Goal: Task Accomplishment & Management: Complete application form

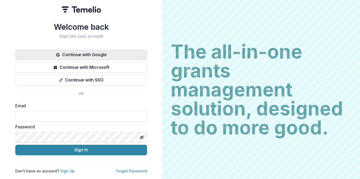
click at [105, 50] on button "Continue with Google" at bounding box center [81, 55] width 132 height 11
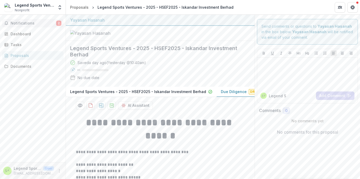
click at [43, 25] on span "Notifications" at bounding box center [34, 23] width 46 height 4
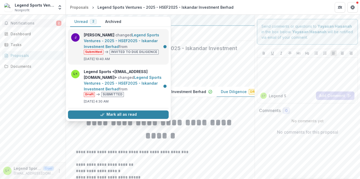
click at [143, 41] on link "Legend Sports Ventures - 2025 - HSEF2025 - Iskandar Investment Berhad" at bounding box center [121, 41] width 75 height 16
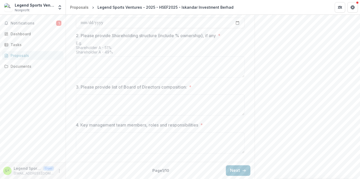
scroll to position [267, 0]
click at [239, 169] on button "Next" at bounding box center [238, 170] width 25 height 11
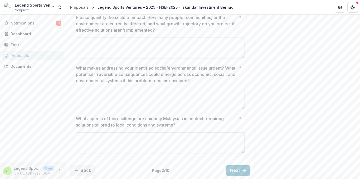
scroll to position [248, 0]
click at [236, 172] on button "Next" at bounding box center [238, 170] width 25 height 11
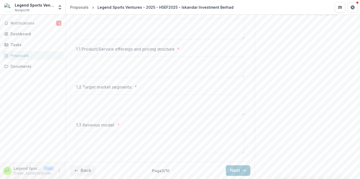
scroll to position [146, 0]
click at [237, 175] on button "Next" at bounding box center [238, 170] width 25 height 11
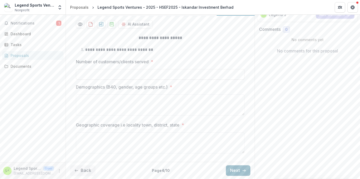
scroll to position [109, 0]
click at [240, 169] on button "Next" at bounding box center [238, 170] width 25 height 11
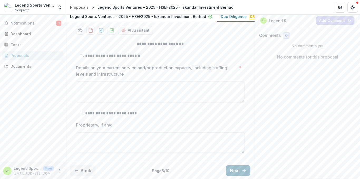
scroll to position [103, 0]
click at [231, 169] on button "Next" at bounding box center [238, 170] width 25 height 11
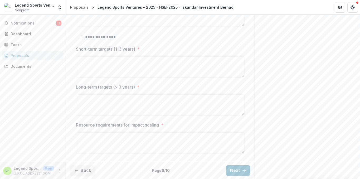
scroll to position [338, 0]
click at [238, 170] on button "Next" at bounding box center [238, 170] width 25 height 11
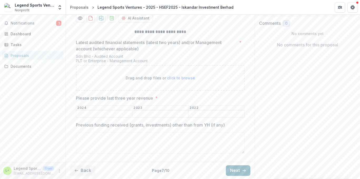
scroll to position [115, 0]
click at [224, 116] on input "Please provide last three year revenue *" at bounding box center [216, 114] width 56 height 6
click at [254, 131] on div "Send comments or questions to Yayasan Hasanah in the box below. Yayasan Hasanah…" at bounding box center [306, 53] width 105 height 251
click at [237, 170] on button "Next" at bounding box center [238, 170] width 25 height 11
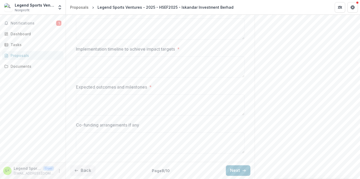
scroll to position [172, 0]
click at [239, 170] on button "Next" at bounding box center [238, 170] width 25 height 11
click at [242, 170] on icon "button" at bounding box center [244, 170] width 4 height 4
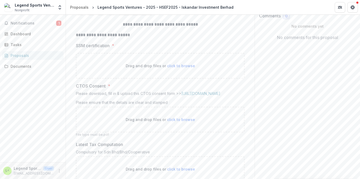
scroll to position [93, 0]
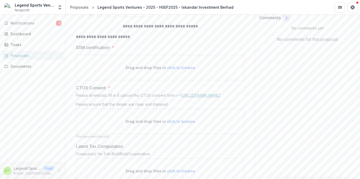
click at [206, 97] on link "http://bit.ly/4eAjeau" at bounding box center [200, 95] width 39 height 4
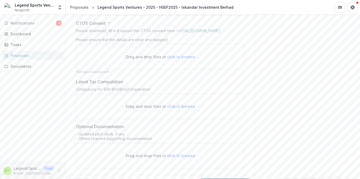
scroll to position [198, 0]
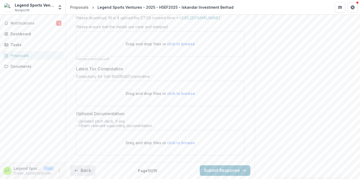
click at [74, 171] on button "Back" at bounding box center [82, 170] width 25 height 11
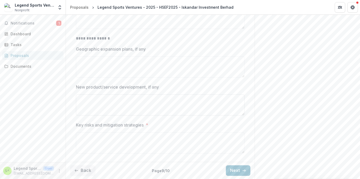
scroll to position [157, 0]
click at [82, 166] on button "Back" at bounding box center [82, 170] width 25 height 11
click at [85, 171] on button "Back" at bounding box center [82, 170] width 25 height 11
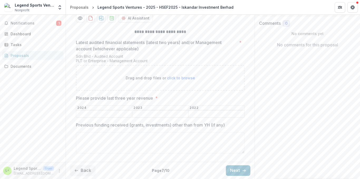
click at [85, 171] on button "Back" at bounding box center [82, 170] width 25 height 11
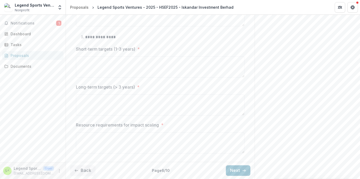
scroll to position [338, 0]
click at [83, 169] on button "Back" at bounding box center [82, 170] width 25 height 11
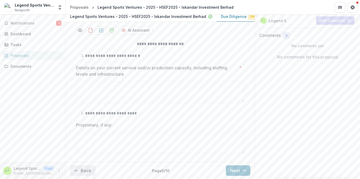
click at [83, 169] on button "Back" at bounding box center [82, 170] width 25 height 11
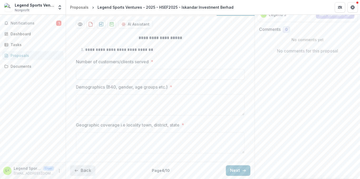
scroll to position [109, 0]
click at [83, 169] on button "Back" at bounding box center [82, 170] width 25 height 11
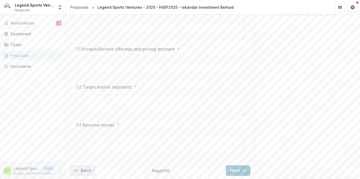
click at [83, 169] on button "Back" at bounding box center [82, 170] width 25 height 11
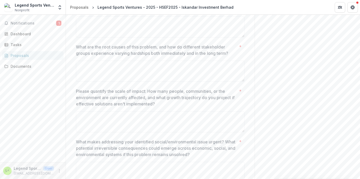
scroll to position [248, 0]
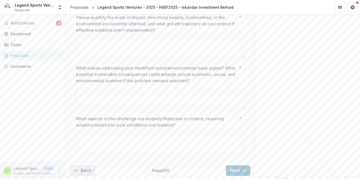
click at [83, 169] on button "Back" at bounding box center [82, 170] width 25 height 11
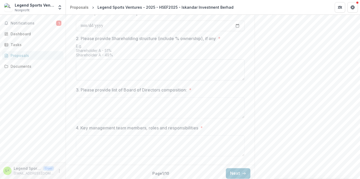
scroll to position [237, 0]
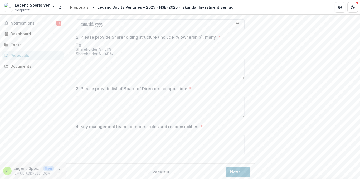
click at [238, 30] on input "1. Please provide date of incorporation *" at bounding box center [160, 24] width 169 height 11
click at [115, 21] on input "**********" at bounding box center [160, 23] width 169 height 11
click at [102, 22] on input "**********" at bounding box center [160, 23] width 169 height 11
click at [237, 24] on input "**********" at bounding box center [160, 23] width 169 height 11
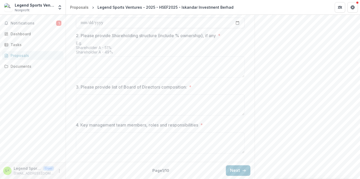
click at [105, 23] on input "**********" at bounding box center [160, 23] width 169 height 11
click at [238, 25] on input "**********" at bounding box center [160, 23] width 169 height 11
type input "**********"
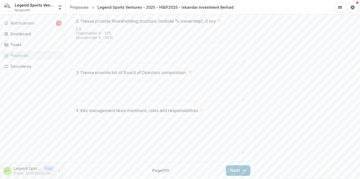
drag, startPoint x: 241, startPoint y: 153, endPoint x: 250, endPoint y: 153, distance: 9.0
click at [251, 160] on div "**********" at bounding box center [160, 9] width 189 height 301
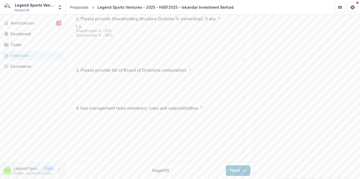
scroll to position [283, 0]
click at [244, 168] on icon "button" at bounding box center [244, 170] width 4 height 4
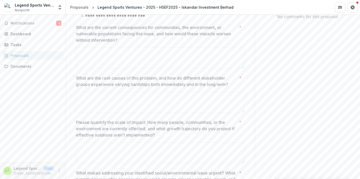
scroll to position [116, 0]
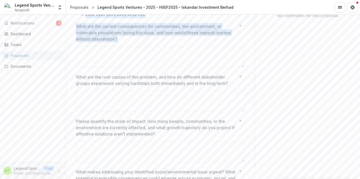
drag, startPoint x: 79, startPoint y: 43, endPoint x: 124, endPoint y: 66, distance: 49.8
click at [124, 66] on div "**********" at bounding box center [160, 129] width 169 height 268
copy div "**********"
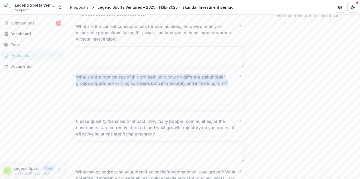
drag, startPoint x: 76, startPoint y: 102, endPoint x: 218, endPoint y: 108, distance: 141.6
click at [232, 86] on p "What are the root causes of this problem, and how do different stakeholder grou…" at bounding box center [156, 80] width 161 height 13
copy p "What are the root causes of this problem, and how do different stakeholder grou…"
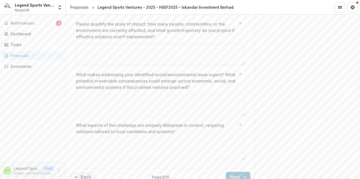
scroll to position [222, 0]
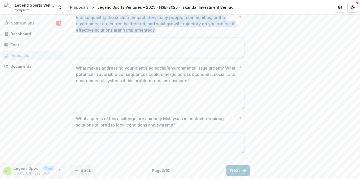
drag, startPoint x: 74, startPoint y: 44, endPoint x: 155, endPoint y: 55, distance: 81.0
click at [155, 55] on div "**********" at bounding box center [160, 25] width 177 height 268
copy p "Please quantify the scale of impact: How many people, communities, or the envir…"
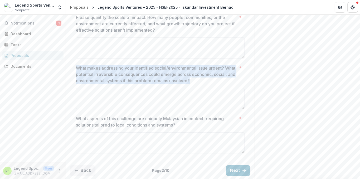
drag, startPoint x: 75, startPoint y: 67, endPoint x: 221, endPoint y: 79, distance: 146.5
click at [221, 79] on p "What makes addressing your identified social/environmental issue urgent? What p…" at bounding box center [156, 74] width 161 height 19
copy p "What makes addressing your identified social/environmental issue urgent? What p…"
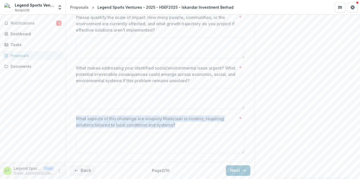
drag, startPoint x: 78, startPoint y: 118, endPoint x: 181, endPoint y: 125, distance: 103.0
click at [181, 125] on div "**********" at bounding box center [160, 25] width 177 height 268
copy p "What aspects of this challenge are uniquely Malaysian in context, requiring sol…"
drag, startPoint x: 243, startPoint y: 167, endPoint x: 237, endPoint y: 163, distance: 6.9
click at [243, 167] on button "Next" at bounding box center [238, 170] width 25 height 11
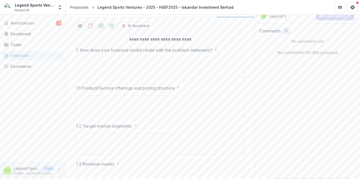
scroll to position [67, 0]
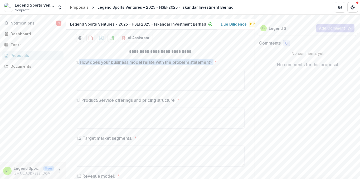
drag, startPoint x: 214, startPoint y: 90, endPoint x: 77, endPoint y: 92, distance: 136.7
click at [77, 65] on label "1. How does your business model relate with the problem statement? *" at bounding box center [158, 62] width 165 height 6
copy p "How does your business model relate with the problem statement?"
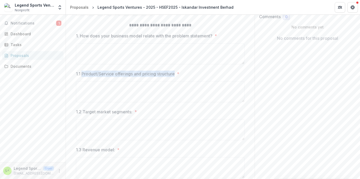
drag, startPoint x: 176, startPoint y: 102, endPoint x: 81, endPoint y: 103, distance: 94.9
click at [81, 77] on label "1.1 Product/Service offerings and pricing structure *" at bounding box center [158, 74] width 165 height 6
copy p "Product/Service offerings and pricing structure"
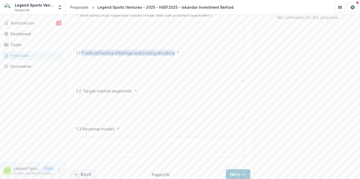
scroll to position [146, 0]
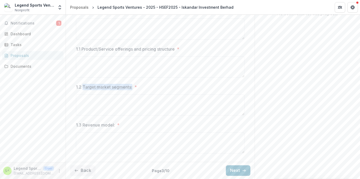
drag, startPoint x: 82, startPoint y: 88, endPoint x: 132, endPoint y: 87, distance: 49.5
click at [132, 87] on p "1.2 Target market segments:" at bounding box center [104, 87] width 56 height 6
copy p "Target market segments:"
drag, startPoint x: 82, startPoint y: 125, endPoint x: 114, endPoint y: 127, distance: 31.7
click at [114, 127] on label "1.3 Revenue model: *" at bounding box center [158, 125] width 165 height 6
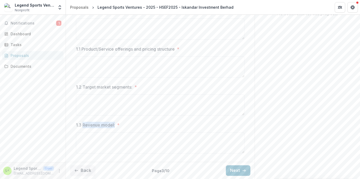
copy p "Revenue model:"
click at [232, 170] on button "Next" at bounding box center [238, 170] width 25 height 11
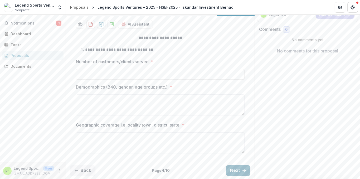
scroll to position [109, 0]
drag, startPoint x: 75, startPoint y: 63, endPoint x: 151, endPoint y: 62, distance: 76.7
click at [151, 62] on div "**********" at bounding box center [160, 95] width 177 height 129
copy p "Number of customers/clients served"
drag, startPoint x: 75, startPoint y: 86, endPoint x: 168, endPoint y: 86, distance: 93.5
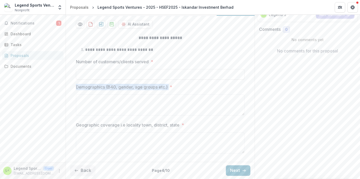
click at [168, 86] on div "**********" at bounding box center [160, 95] width 177 height 129
click at [74, 125] on div "**********" at bounding box center [160, 95] width 177 height 129
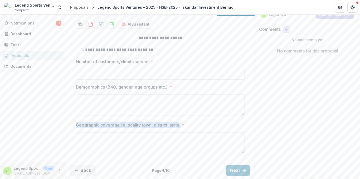
drag, startPoint x: 74, startPoint y: 125, endPoint x: 179, endPoint y: 125, distance: 104.9
click at [179, 125] on div "**********" at bounding box center [160, 95] width 177 height 129
click at [239, 169] on button "Next" at bounding box center [238, 170] width 25 height 11
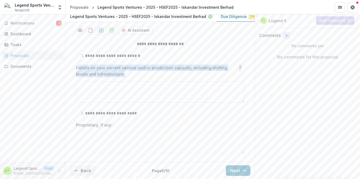
drag, startPoint x: 77, startPoint y: 67, endPoint x: 131, endPoint y: 92, distance: 60.2
click at [131, 92] on div "Details on your current service and/or production capacity, including staffing …" at bounding box center [160, 85] width 169 height 40
click at [130, 84] on textarea "Details on your current service and/or production capacity, including staffing …" at bounding box center [160, 91] width 169 height 21
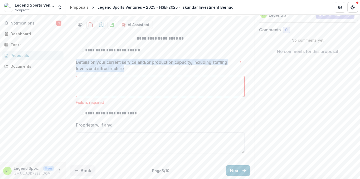
drag, startPoint x: 126, startPoint y: 74, endPoint x: 75, endPoint y: 68, distance: 51.2
click at [75, 68] on div "**********" at bounding box center [160, 95] width 177 height 129
click at [246, 170] on button "Next" at bounding box center [238, 170] width 25 height 11
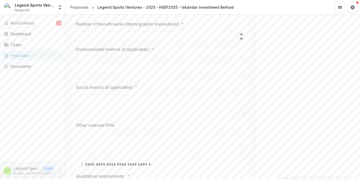
scroll to position [128, 0]
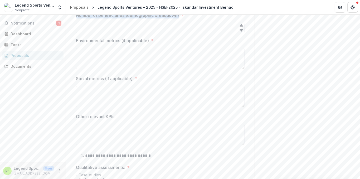
drag, startPoint x: 110, startPoint y: 21, endPoint x: 168, endPoint y: 46, distance: 62.8
click at [177, 46] on div "**********" at bounding box center [160, 163] width 169 height 358
drag, startPoint x: 192, startPoint y: 38, endPoint x: 182, endPoint y: 41, distance: 10.1
click at [191, 39] on div "**********" at bounding box center [160, 163] width 169 height 358
drag, startPoint x: 80, startPoint y: 31, endPoint x: 178, endPoint y: 46, distance: 99.7
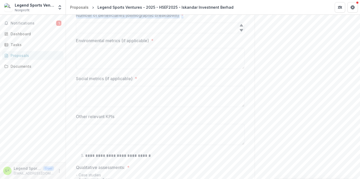
click at [178, 46] on div "**********" at bounding box center [160, 163] width 169 height 358
click at [178, 18] on label "Number of beneficiaries (demographic breakdown) *" at bounding box center [158, 15] width 165 height 6
click at [178, 33] on input "Number of beneficiaries (demographic breakdown) *" at bounding box center [160, 28] width 169 height 11
drag, startPoint x: 178, startPoint y: 45, endPoint x: 86, endPoint y: 33, distance: 93.5
click at [86, 33] on div "**********" at bounding box center [160, 163] width 169 height 358
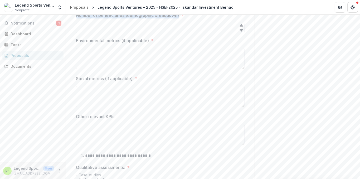
click at [153, 7] on li "**********" at bounding box center [163, 3] width 162 height 7
drag, startPoint x: 76, startPoint y: 42, endPoint x: 177, endPoint y: 43, distance: 100.6
click at [178, 18] on p "Number of beneficiaries (demographic breakdown)" at bounding box center [127, 15] width 103 height 6
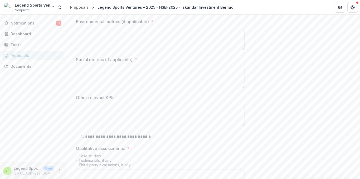
scroll to position [154, 0]
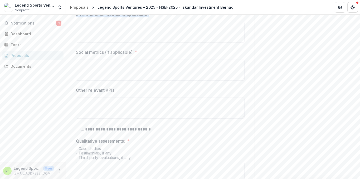
drag, startPoint x: 75, startPoint y: 43, endPoint x: 149, endPoint y: 43, distance: 73.8
click at [149, 43] on div "**********" at bounding box center [160, 137] width 177 height 358
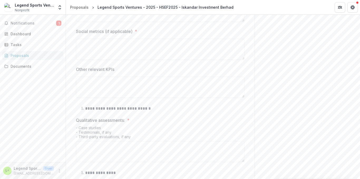
scroll to position [207, 0]
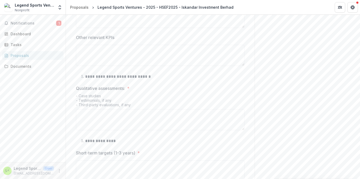
drag, startPoint x: 73, startPoint y: 28, endPoint x: 132, endPoint y: 28, distance: 58.5
click at [132, 28] on div "**********" at bounding box center [160, 84] width 177 height 358
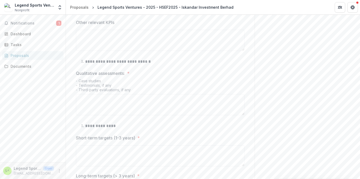
scroll to position [233, 0]
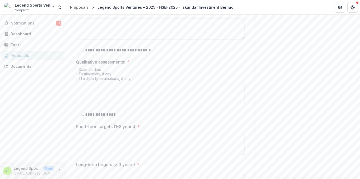
drag, startPoint x: 76, startPoint y: 37, endPoint x: 116, endPoint y: 42, distance: 40.8
click at [116, 14] on label "Other relevant KPIs" at bounding box center [158, 11] width 165 height 6
click at [126, 40] on textarea "Other relevant KPIs" at bounding box center [160, 28] width 169 height 21
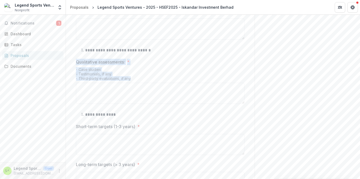
drag, startPoint x: 75, startPoint y: 89, endPoint x: 132, endPoint y: 107, distance: 60.2
click at [132, 107] on div "**********" at bounding box center [160, 58] width 177 height 358
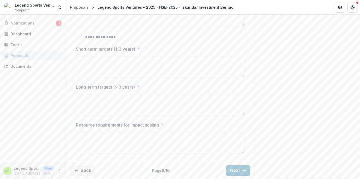
scroll to position [338, 0]
drag, startPoint x: 74, startPoint y: 49, endPoint x: 135, endPoint y: 50, distance: 60.6
drag, startPoint x: 73, startPoint y: 88, endPoint x: 135, endPoint y: 86, distance: 61.7
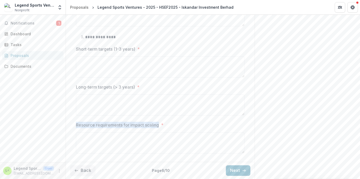
drag, startPoint x: 75, startPoint y: 124, endPoint x: 159, endPoint y: 123, distance: 83.8
click at [235, 168] on button "Next" at bounding box center [238, 170] width 25 height 11
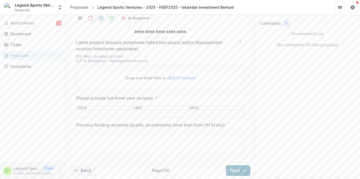
scroll to position [115, 0]
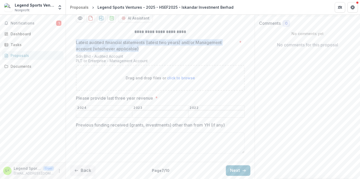
drag, startPoint x: 74, startPoint y: 42, endPoint x: 138, endPoint y: 52, distance: 64.4
click at [139, 51] on div "**********" at bounding box center [160, 92] width 177 height 135
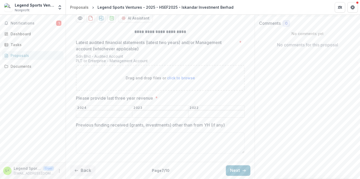
click at [243, 96] on div "**********" at bounding box center [160, 92] width 177 height 135
click at [242, 168] on icon "button" at bounding box center [244, 170] width 4 height 4
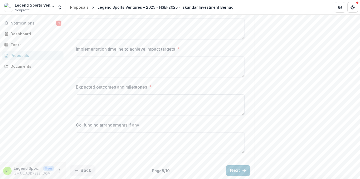
scroll to position [172, 0]
click at [246, 173] on button "Next" at bounding box center [238, 170] width 25 height 11
click at [241, 168] on button "Next" at bounding box center [238, 170] width 25 height 11
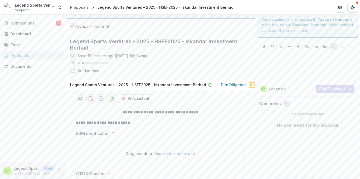
scroll to position [0, 0]
